Goal: Transaction & Acquisition: Purchase product/service

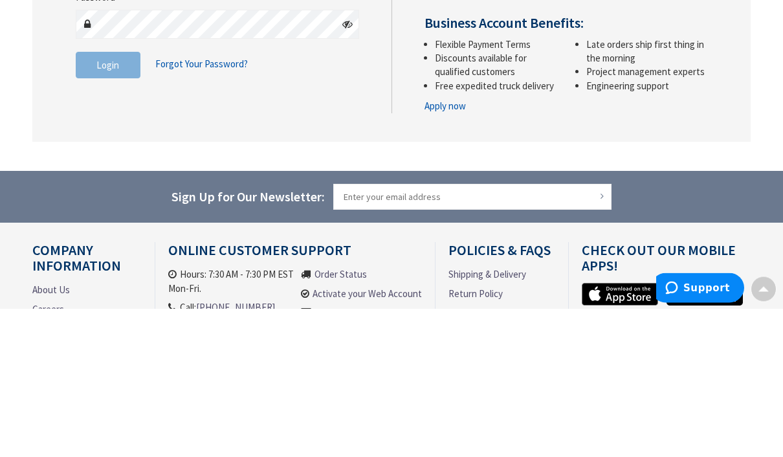
scroll to position [149, 0]
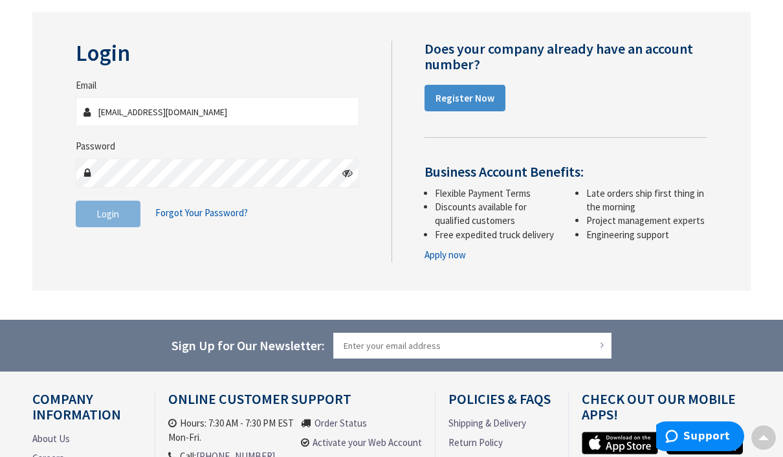
type input "[EMAIL_ADDRESS][DOMAIN_NAME]"
click at [107, 212] on button "Login" at bounding box center [108, 214] width 65 height 27
type input "[GEOGRAPHIC_DATA], [STREET_ADDRESS]"
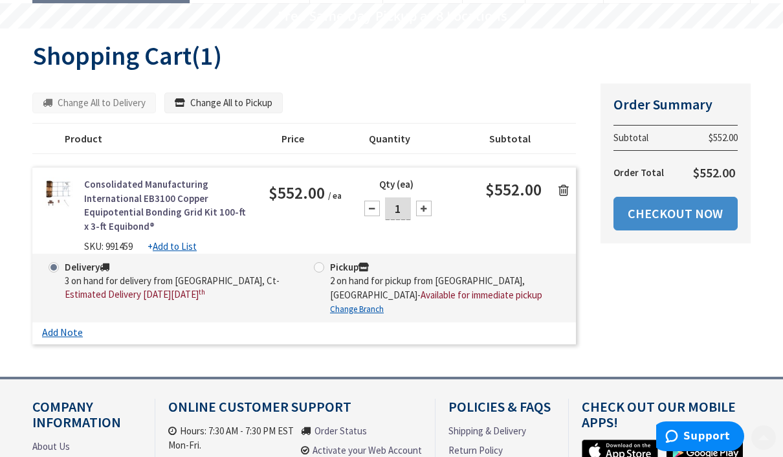
scroll to position [159, 0]
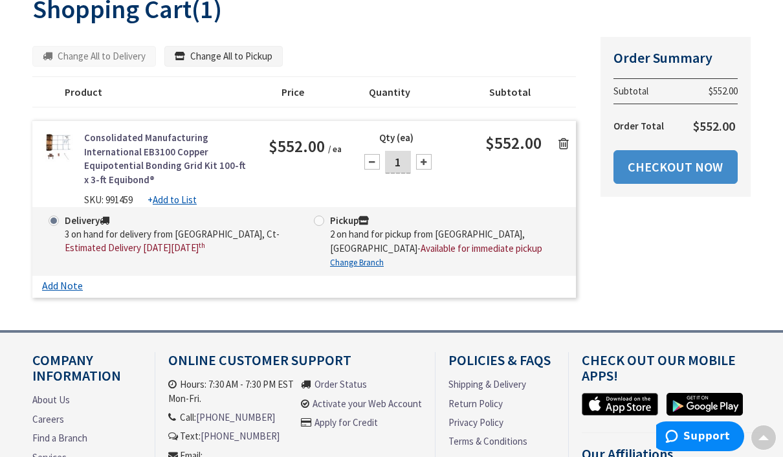
click at [688, 158] on link "Checkout Now" at bounding box center [675, 167] width 124 height 34
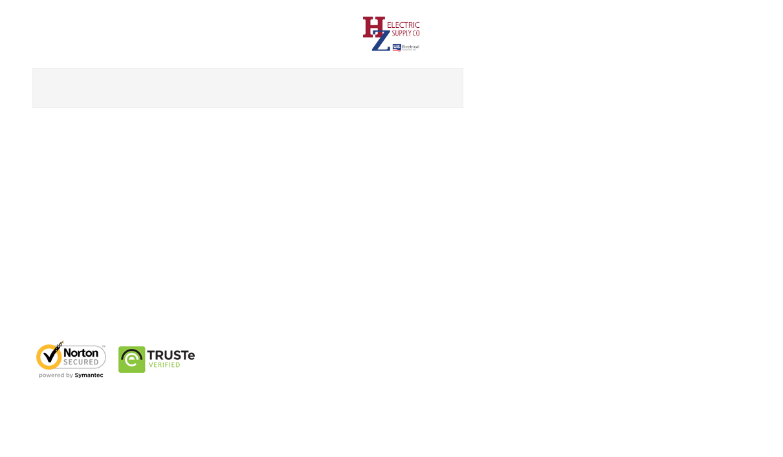
scroll to position [17, 0]
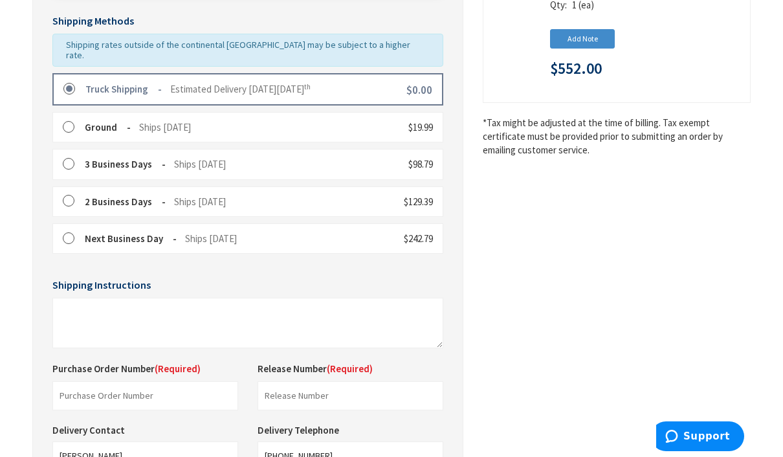
scroll to position [306, 0]
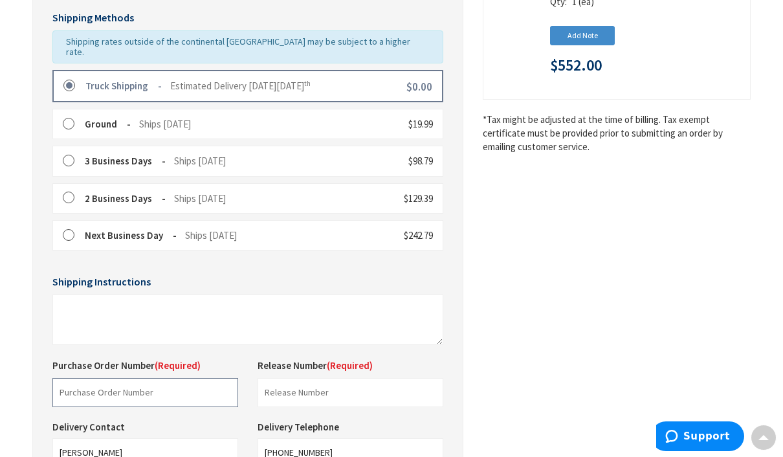
click at [96, 378] on input "text" at bounding box center [145, 392] width 186 height 29
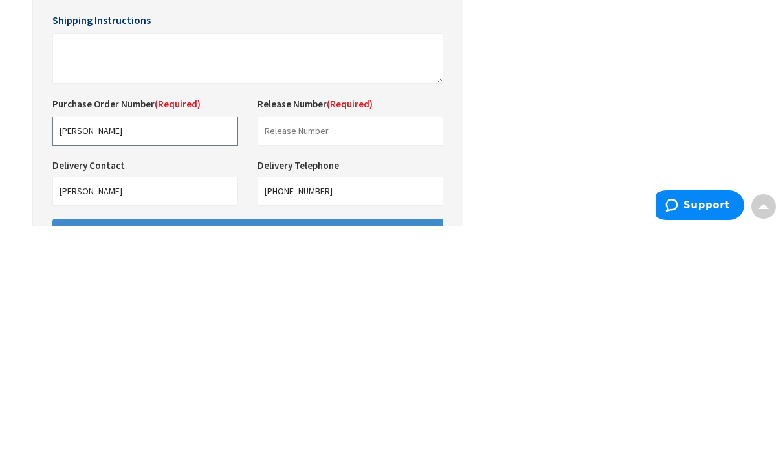
type input "Brown lee"
click at [292, 347] on input "text" at bounding box center [351, 361] width 186 height 29
type input "O"
type input "10"
click at [289, 450] on button "Continue to Payment" at bounding box center [247, 465] width 391 height 30
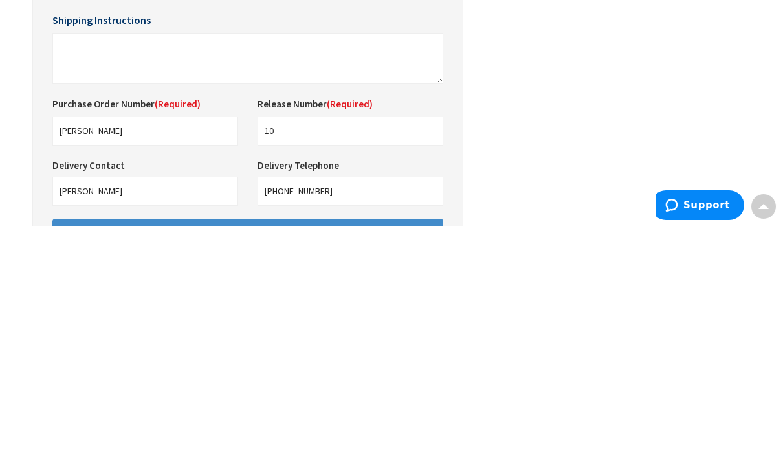
scroll to position [422, 0]
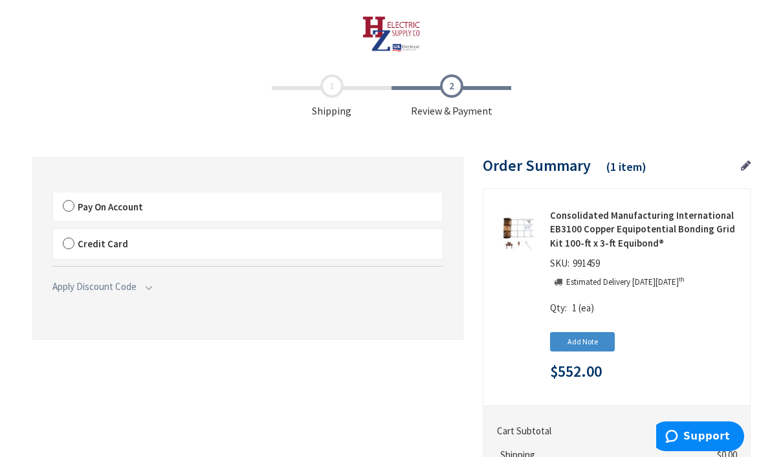
click at [74, 199] on label "Pay On Account" at bounding box center [248, 207] width 390 height 30
click at [53, 195] on input "Pay On Account" at bounding box center [53, 195] width 0 height 0
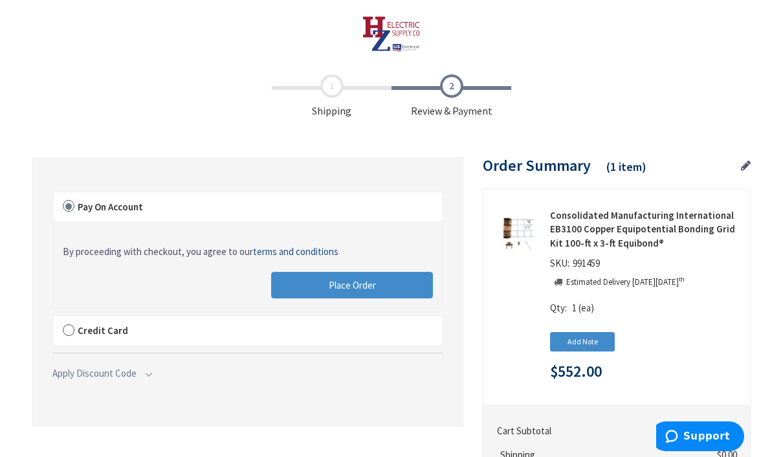
click at [360, 287] on span "Place Order" at bounding box center [352, 285] width 47 height 12
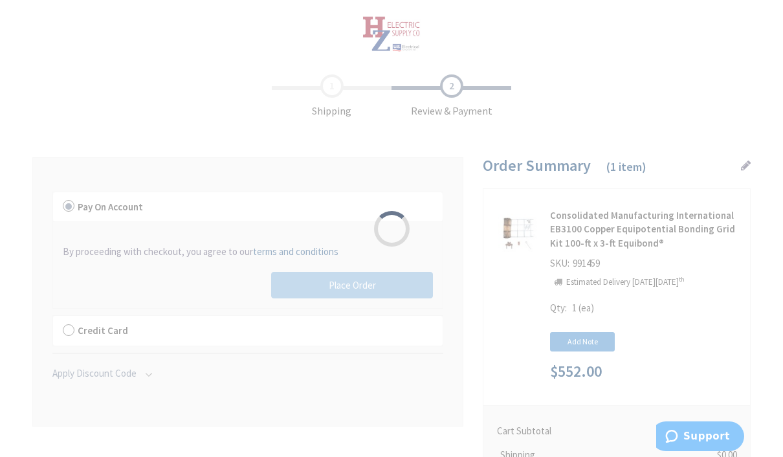
click at [371, 279] on div "Please wait..." at bounding box center [391, 228] width 783 height 457
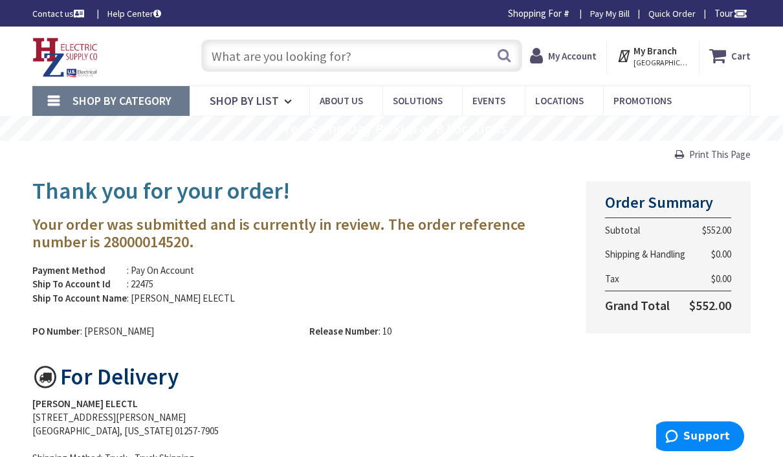
click at [582, 54] on strong "My Account" at bounding box center [572, 56] width 49 height 12
click at [589, 58] on span "Hi, [PERSON_NAME]" at bounding box center [569, 63] width 55 height 10
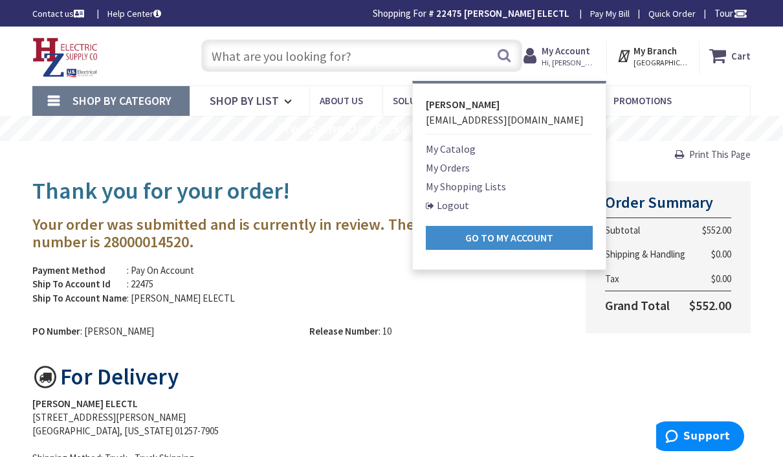
click at [467, 210] on link "Logout" at bounding box center [447, 205] width 43 height 16
